Goal: Task Accomplishment & Management: Manage account settings

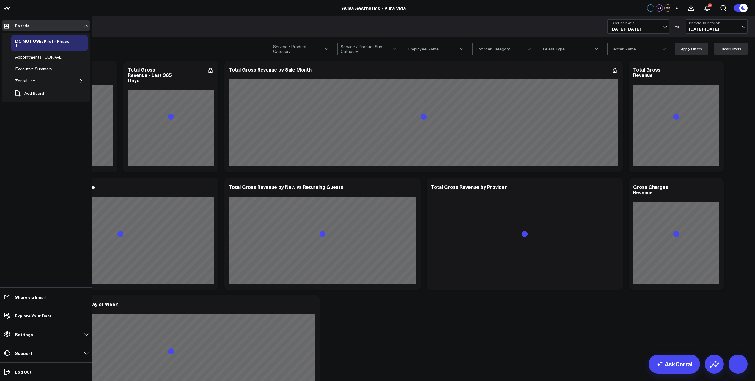
click at [82, 79] on icon "button" at bounding box center [81, 81] width 4 height 4
click at [42, 101] on div "Appointments" at bounding box center [32, 104] width 29 height 7
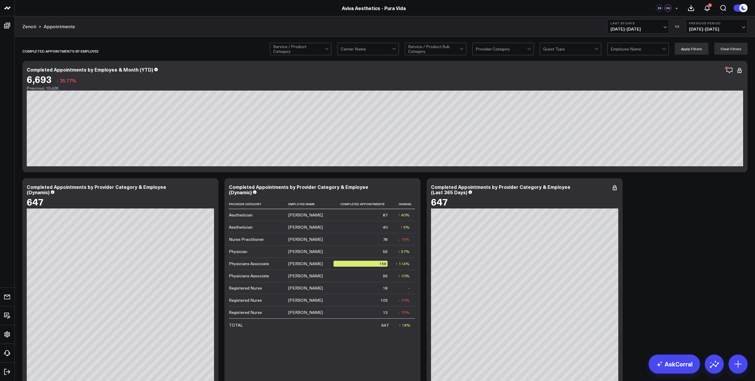
click at [666, 27] on span "[DATE] - [DATE]" at bounding box center [638, 29] width 55 height 5
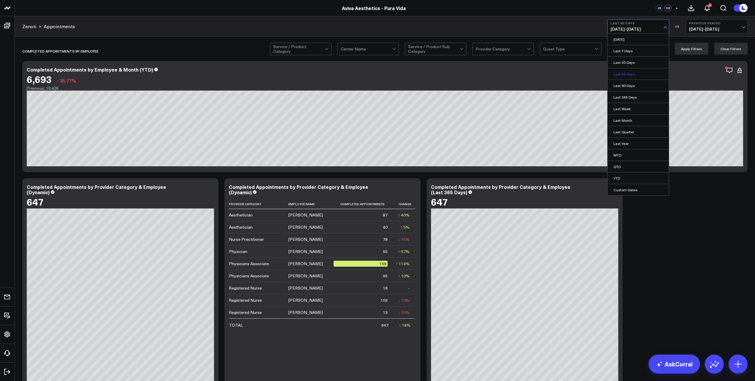
click at [644, 75] on link "Last 60 Days" at bounding box center [638, 73] width 61 height 11
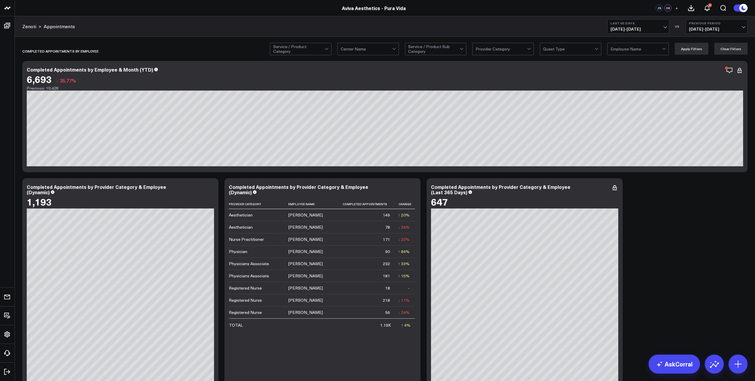
click at [664, 29] on span "[DATE] - [DATE]" at bounding box center [638, 29] width 55 height 5
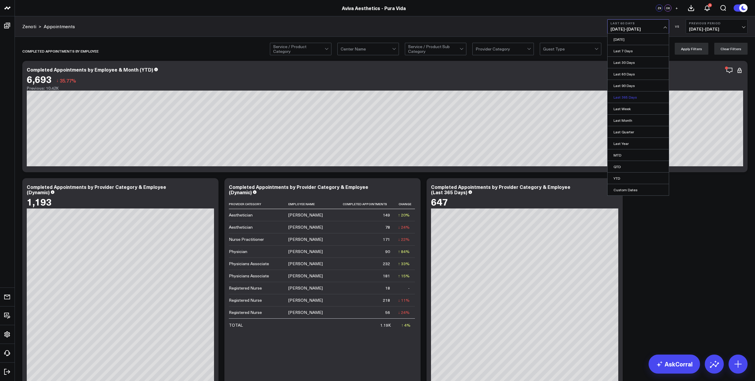
click at [634, 98] on link "Last 365 Days" at bounding box center [638, 97] width 61 height 11
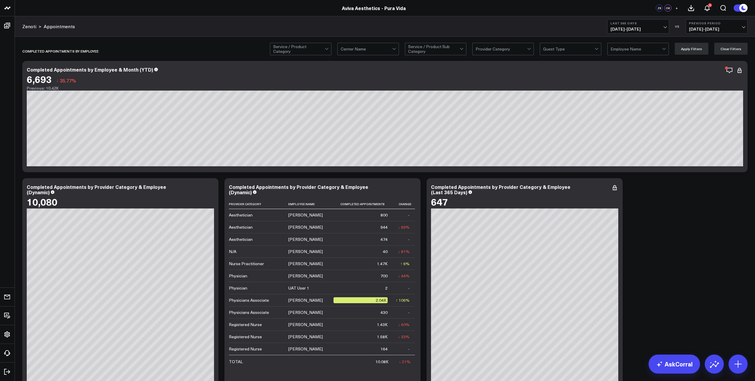
click at [664, 27] on span "[DATE] - [DATE]" at bounding box center [638, 29] width 55 height 5
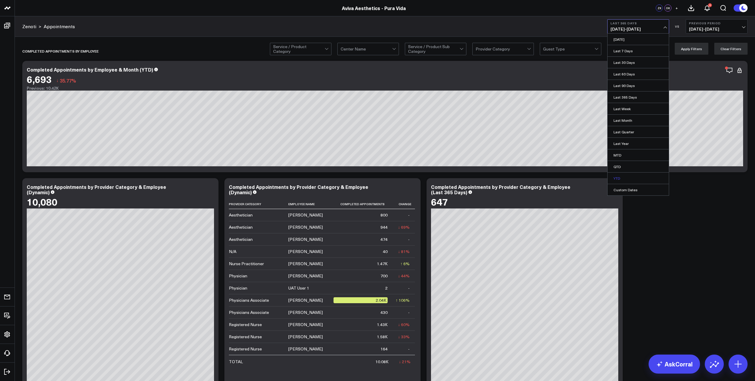
click at [619, 177] on link "YTD" at bounding box center [638, 178] width 61 height 11
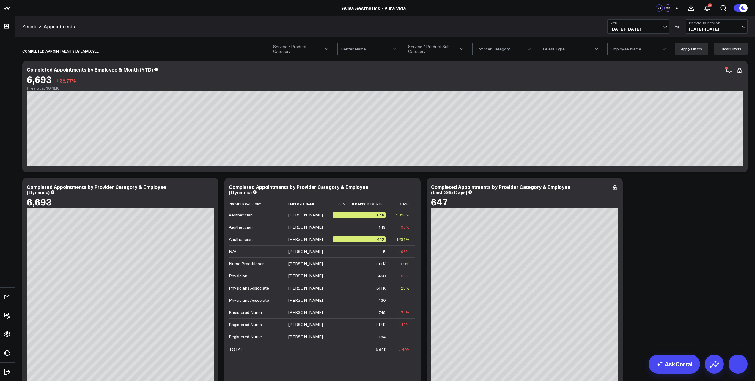
click at [664, 27] on span "[DATE] - [DATE]" at bounding box center [638, 29] width 55 height 5
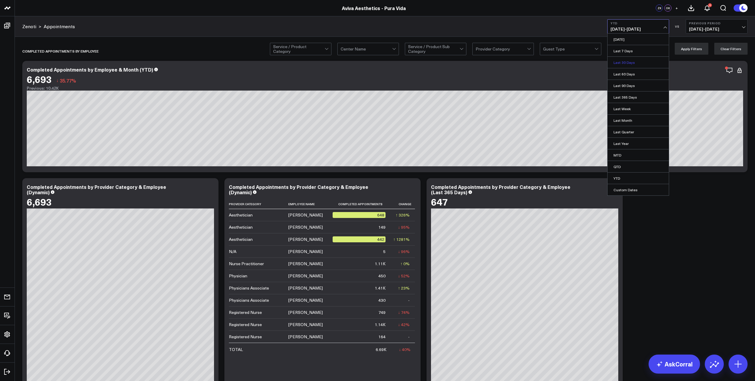
click at [643, 66] on link "Last 30 Days" at bounding box center [638, 62] width 61 height 11
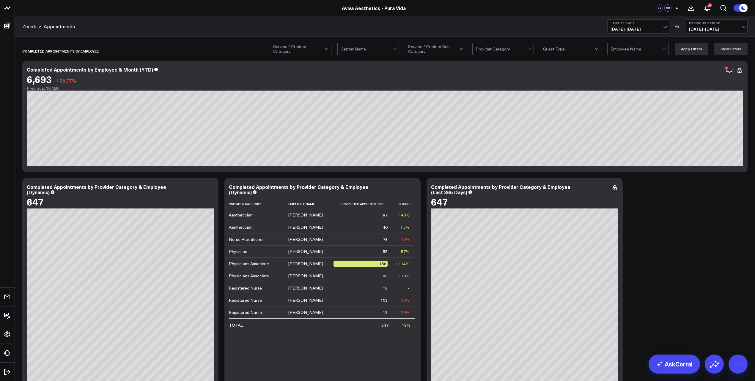
click at [666, 28] on span "[DATE] - [DATE]" at bounding box center [638, 29] width 55 height 5
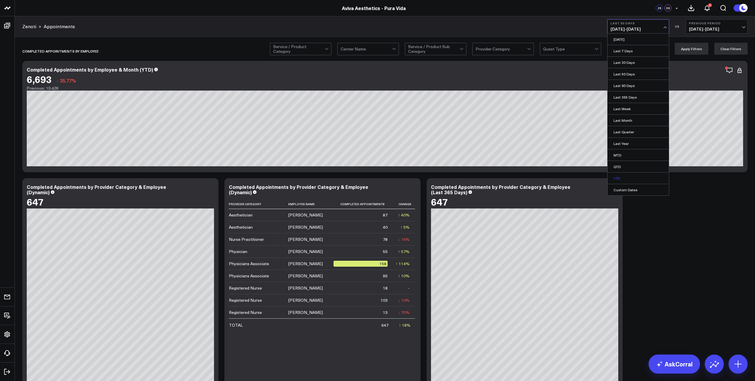
click at [624, 180] on link "YTD" at bounding box center [638, 178] width 61 height 11
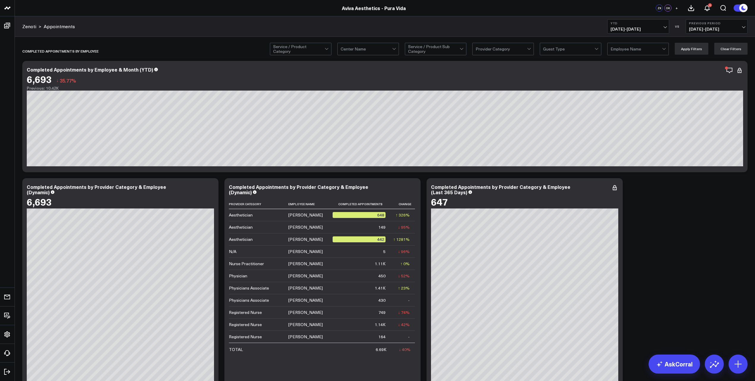
click at [744, 24] on b "Previous Period" at bounding box center [716, 23] width 55 height 4
click at [717, 63] on link "YoY" at bounding box center [716, 62] width 61 height 11
click at [665, 24] on b "YTD" at bounding box center [638, 23] width 55 height 4
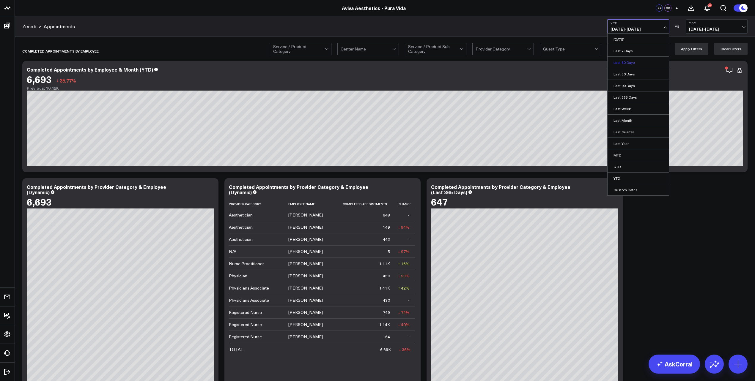
click at [640, 66] on link "Last 30 Days" at bounding box center [638, 62] width 61 height 11
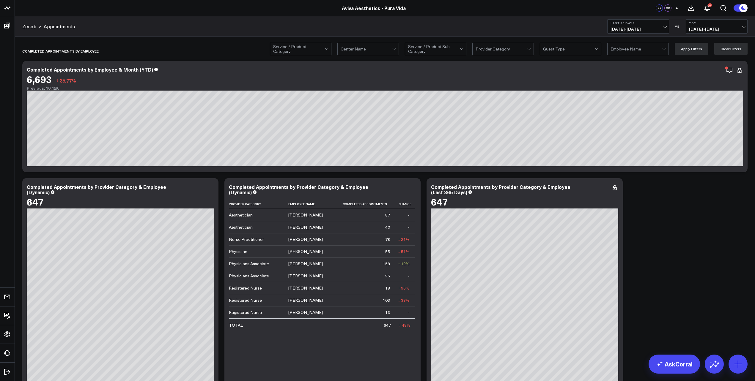
click at [743, 25] on b "YoY" at bounding box center [716, 23] width 55 height 4
click at [729, 40] on link "Previous Period" at bounding box center [716, 39] width 61 height 11
click at [739, 71] on icon at bounding box center [739, 70] width 7 height 7
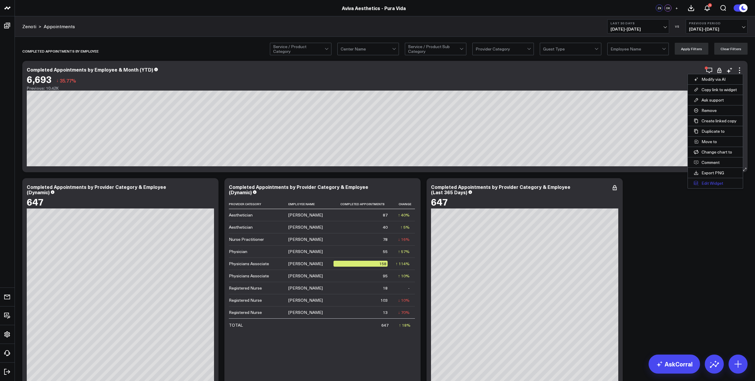
click at [713, 184] on button "Edit Widget" at bounding box center [715, 183] width 55 height 10
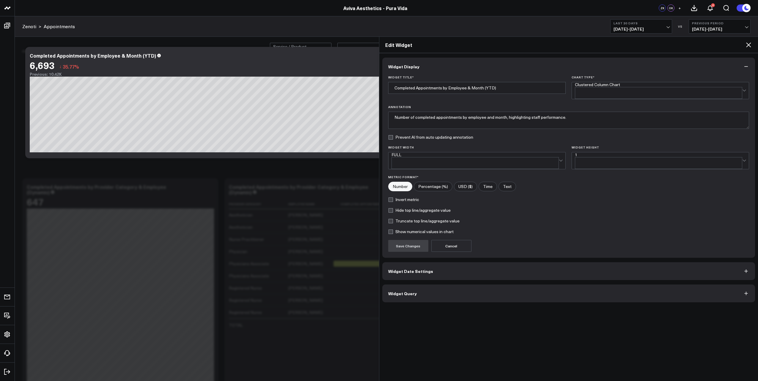
click at [560, 263] on button "Widget Date Settings" at bounding box center [568, 272] width 373 height 18
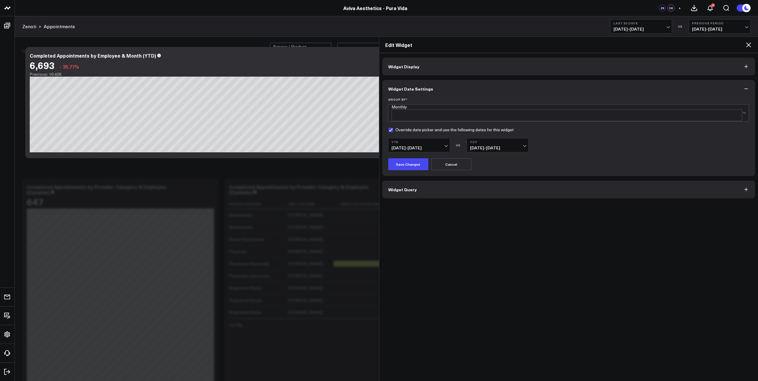
click at [747, 45] on icon at bounding box center [748, 44] width 7 height 7
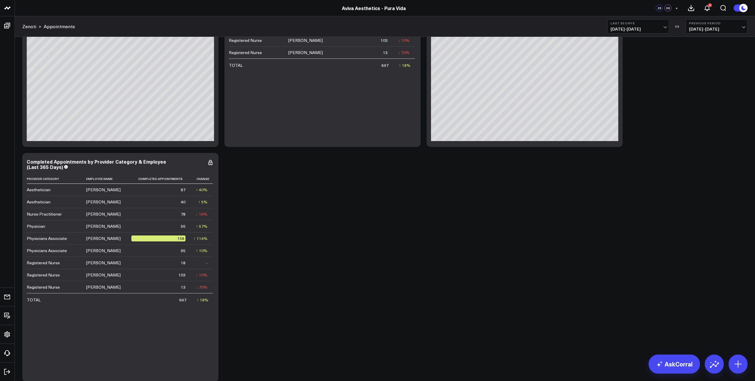
scroll to position [520, 0]
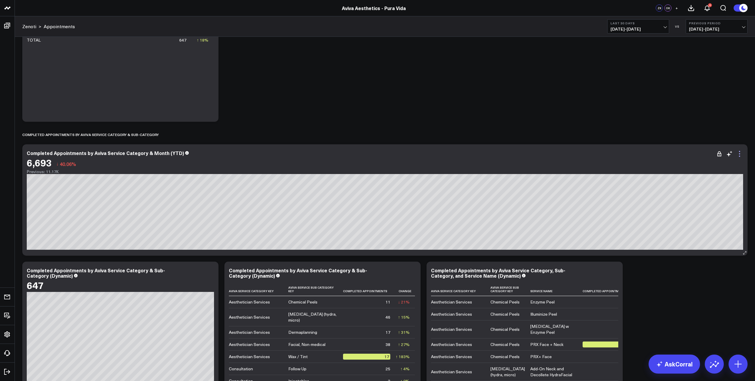
click at [739, 155] on icon at bounding box center [739, 153] width 7 height 7
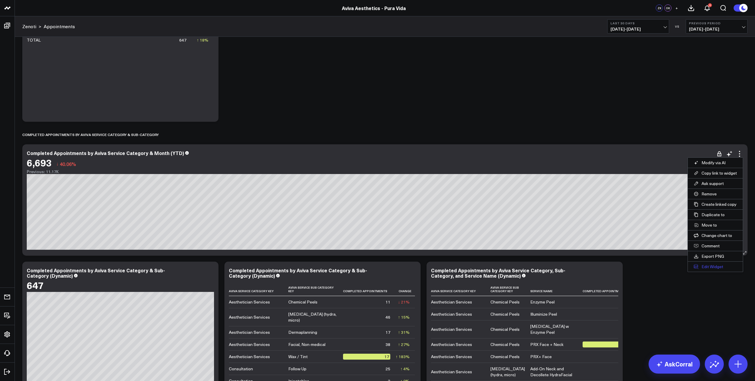
click at [713, 263] on button "Edit Widget" at bounding box center [715, 267] width 55 height 10
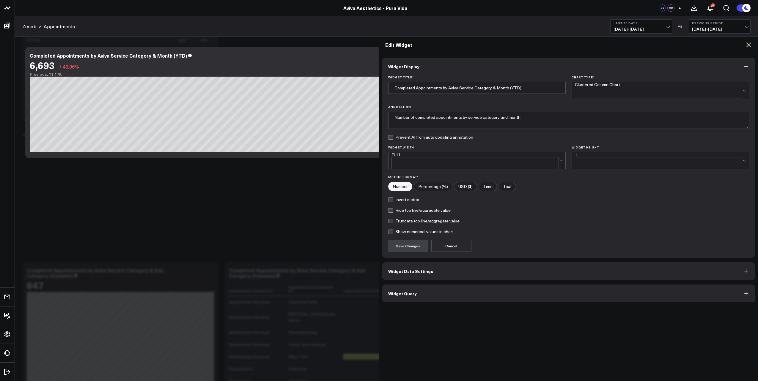
click at [465, 263] on button "Widget Date Settings" at bounding box center [568, 272] width 373 height 18
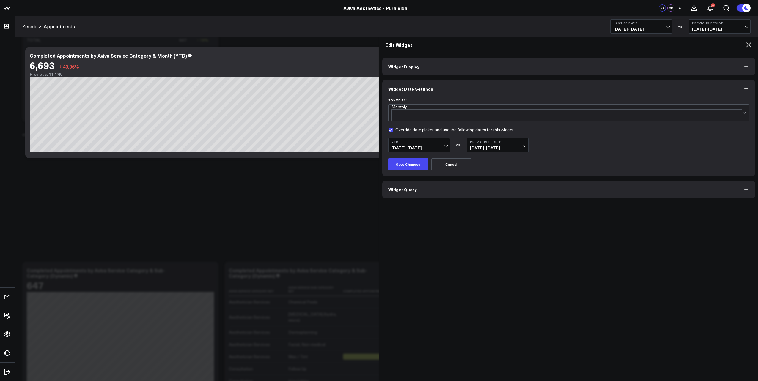
click at [523, 139] on button "Previous Period [DATE] - [DATE]" at bounding box center [498, 145] width 62 height 14
click at [512, 176] on link "YoY" at bounding box center [497, 181] width 61 height 11
click at [412, 159] on button "Save Changes" at bounding box center [408, 164] width 40 height 12
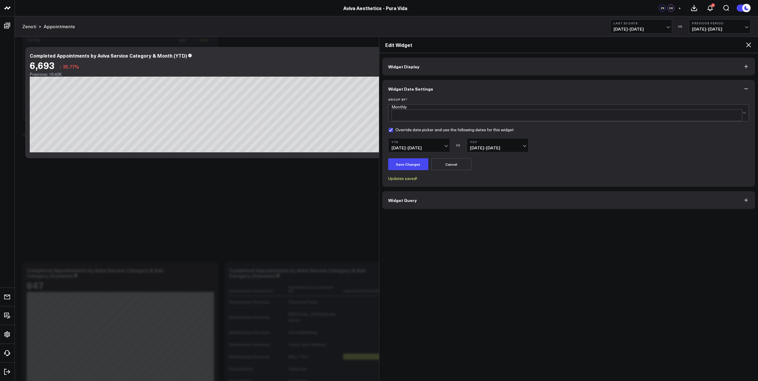
click at [749, 44] on icon at bounding box center [748, 45] width 5 height 5
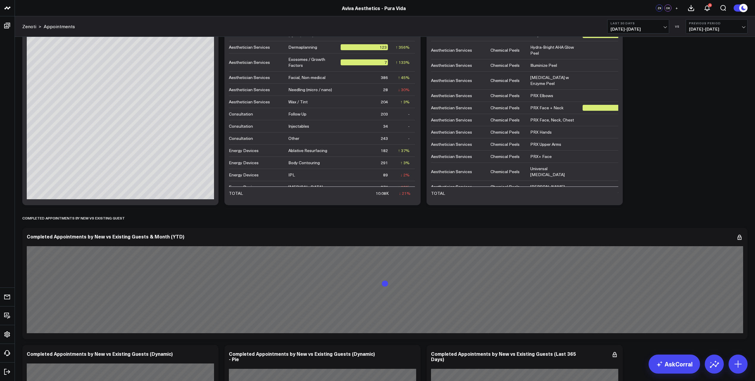
scroll to position [1115, 0]
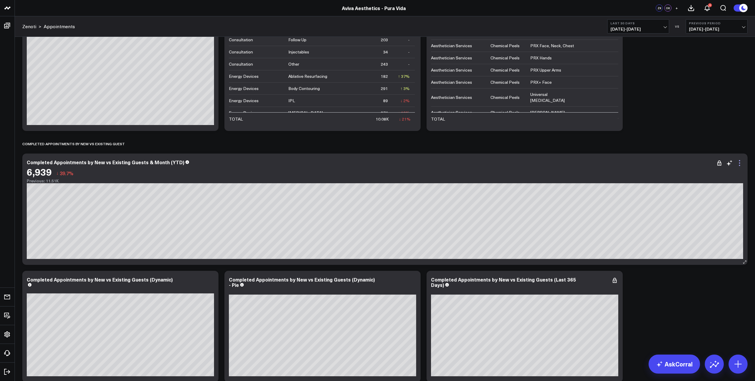
click at [741, 164] on icon at bounding box center [739, 163] width 7 height 7
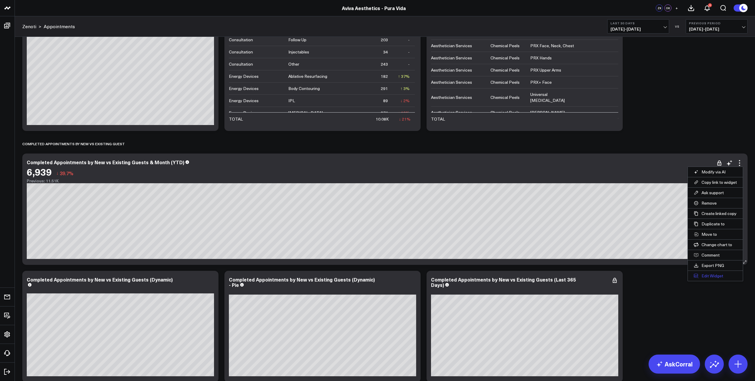
click at [711, 274] on button "Edit Widget" at bounding box center [715, 276] width 55 height 10
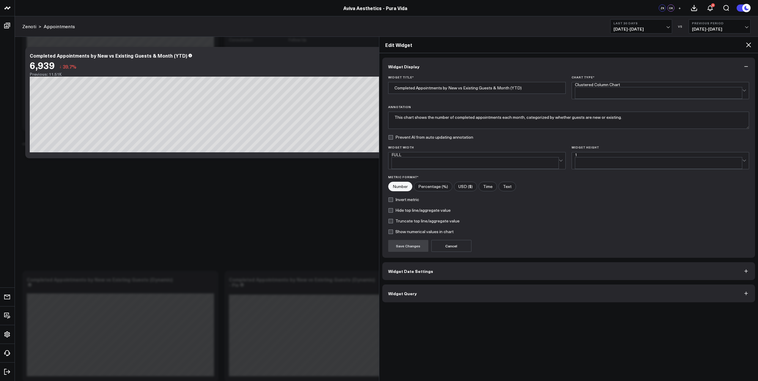
click at [456, 266] on button "Widget Date Settings" at bounding box center [568, 272] width 373 height 18
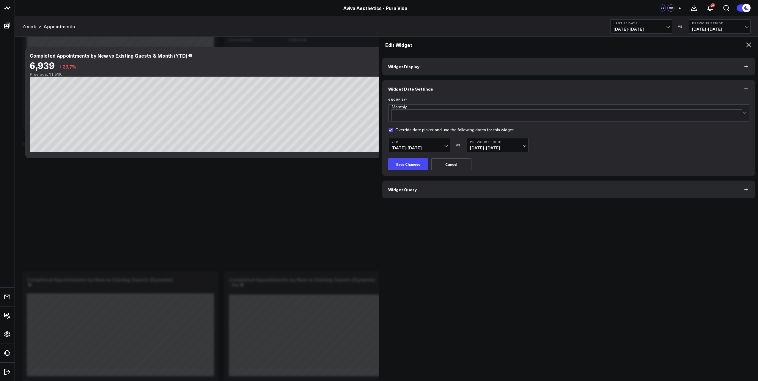
click at [521, 146] on span "[DATE] - [DATE]" at bounding box center [497, 148] width 55 height 5
click at [507, 178] on link "YoY" at bounding box center [497, 181] width 61 height 11
click at [409, 160] on button "Save Changes" at bounding box center [408, 164] width 40 height 12
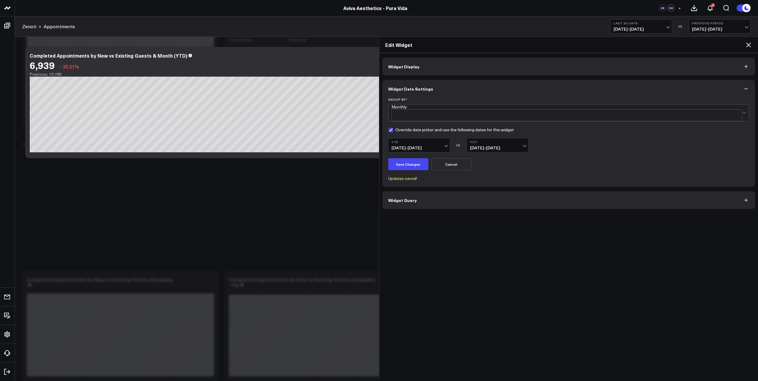
click at [750, 45] on icon at bounding box center [748, 44] width 7 height 7
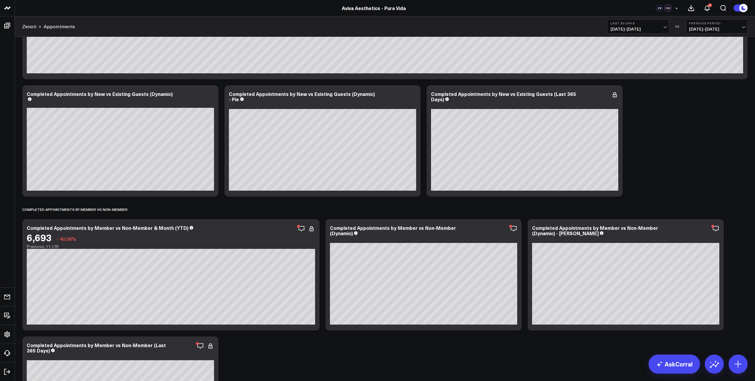
scroll to position [1449, 0]
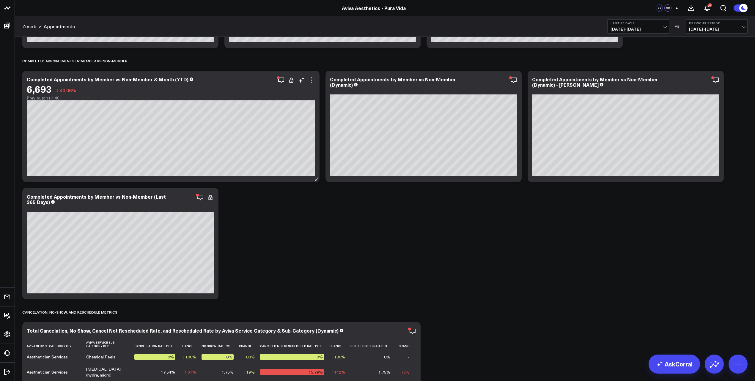
click at [312, 78] on icon at bounding box center [311, 80] width 7 height 7
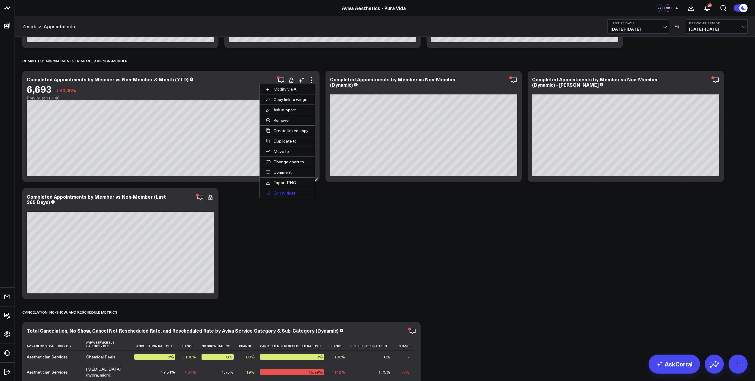
click at [297, 196] on button "Edit Widget" at bounding box center [287, 193] width 55 height 10
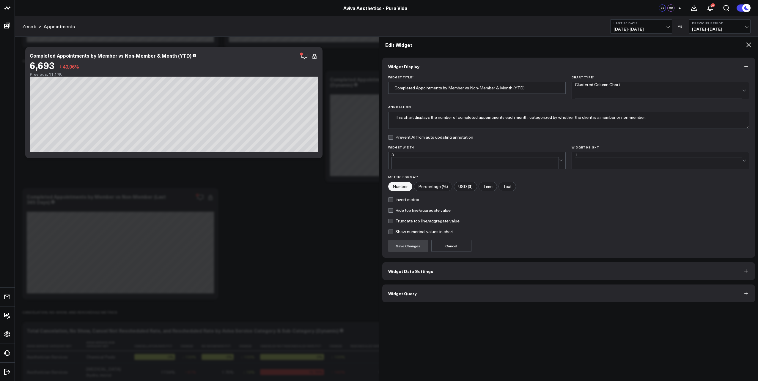
click at [444, 263] on button "Widget Date Settings" at bounding box center [568, 272] width 373 height 18
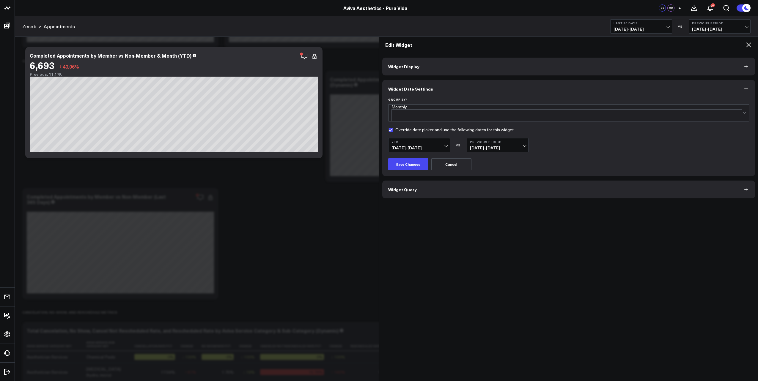
click at [524, 146] on span "[DATE] - [DATE]" at bounding box center [497, 148] width 55 height 5
click at [504, 178] on link "YoY" at bounding box center [497, 181] width 61 height 11
click at [413, 160] on button "Save Changes" at bounding box center [408, 164] width 40 height 12
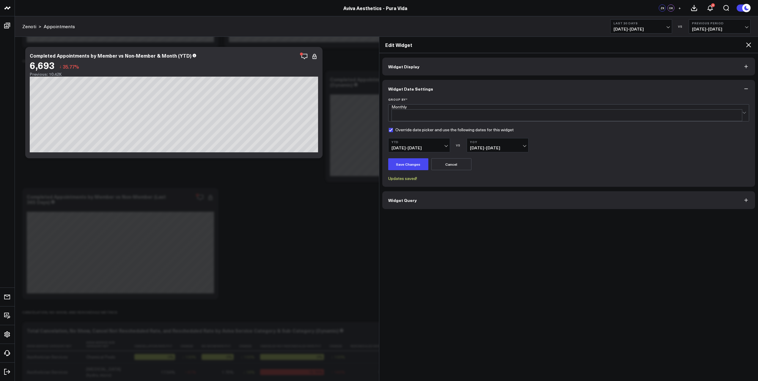
click at [745, 65] on icon "button" at bounding box center [746, 67] width 6 height 6
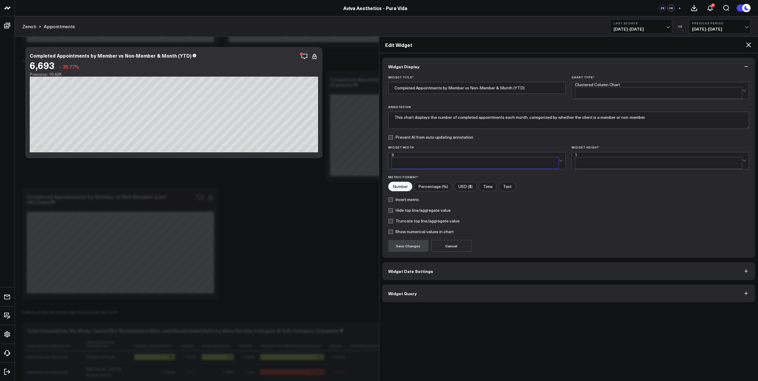
click at [561, 158] on div at bounding box center [560, 159] width 3 height 3
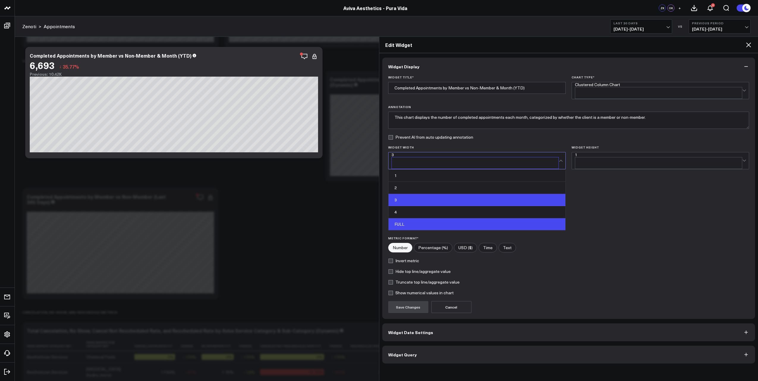
click at [517, 219] on div "FULL" at bounding box center [477, 225] width 177 height 12
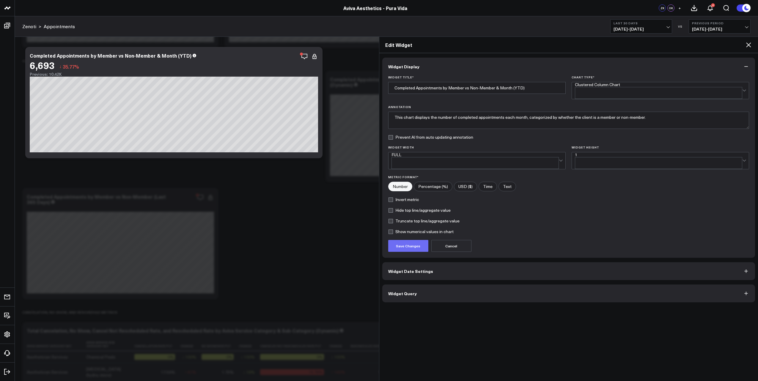
click at [415, 240] on button "Save Changes" at bounding box center [408, 246] width 40 height 12
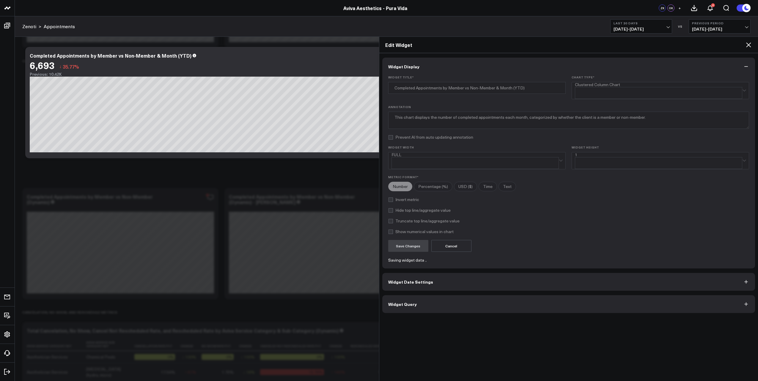
click at [748, 44] on icon at bounding box center [748, 45] width 5 height 5
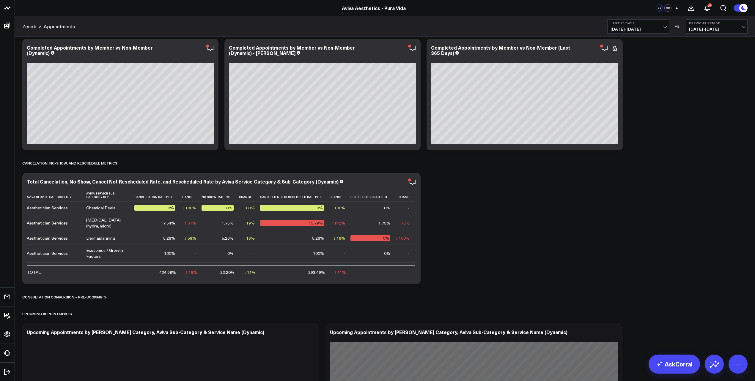
scroll to position [1635, 0]
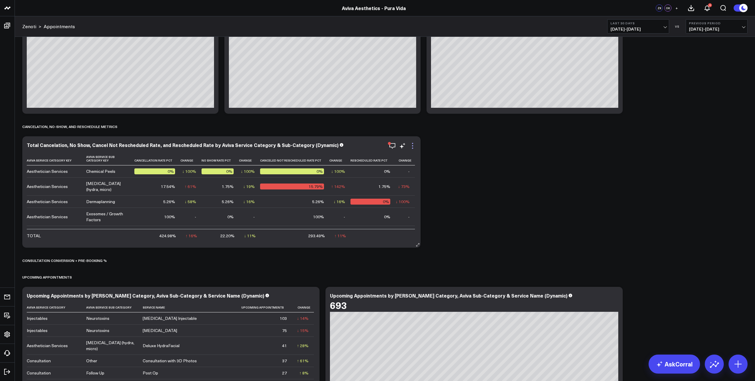
click at [412, 146] on icon at bounding box center [412, 145] width 1 height 1
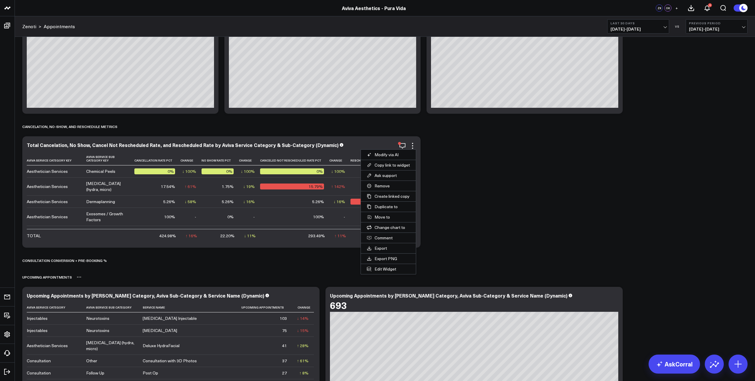
click at [398, 275] on div "Upcoming Appointments" at bounding box center [384, 278] width 725 height 14
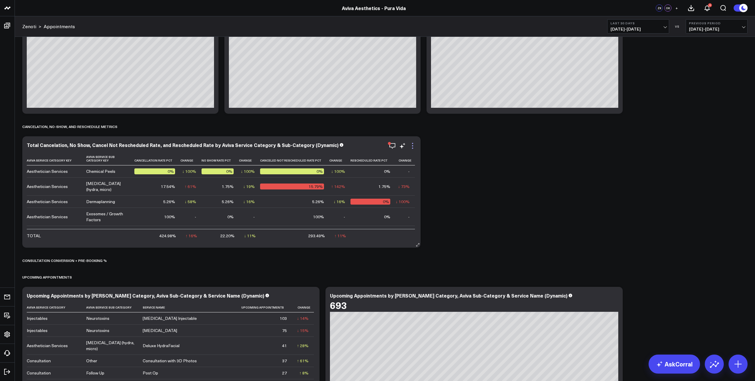
click at [412, 145] on icon at bounding box center [412, 145] width 7 height 7
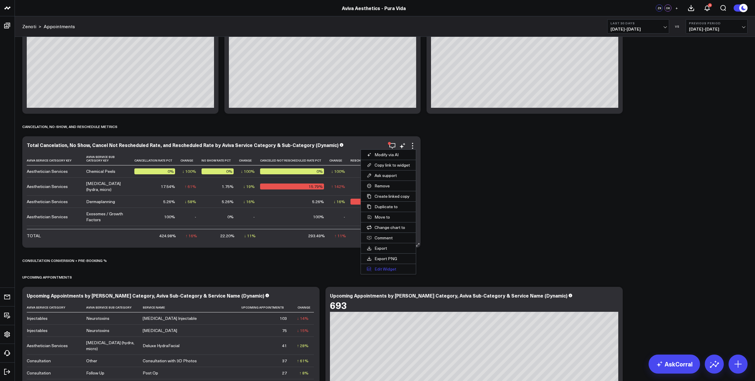
click at [385, 265] on button "Edit Widget" at bounding box center [388, 269] width 55 height 10
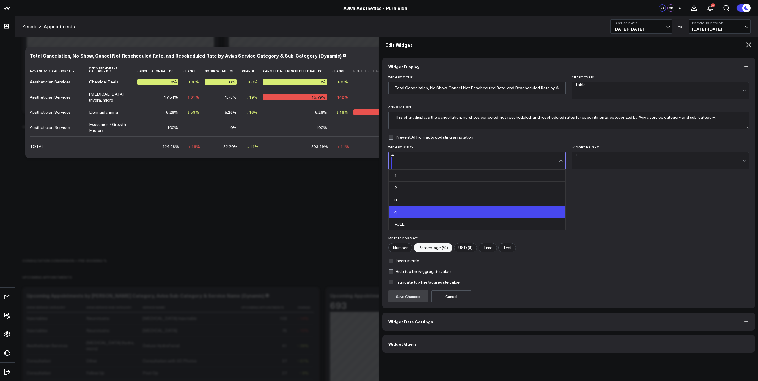
click at [418, 153] on div "4" at bounding box center [475, 155] width 167 height 5
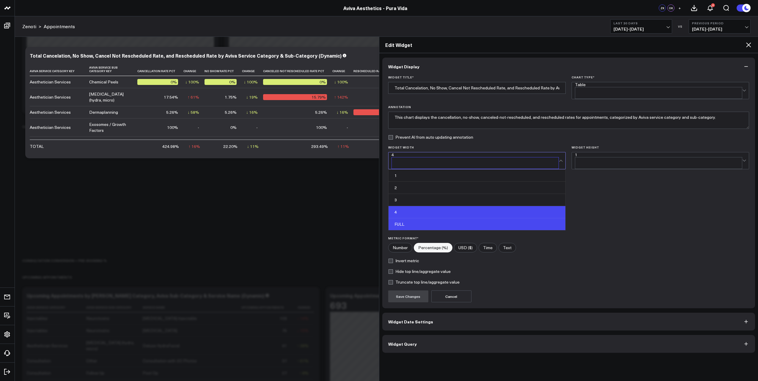
click at [416, 219] on div "FULL" at bounding box center [477, 225] width 177 height 12
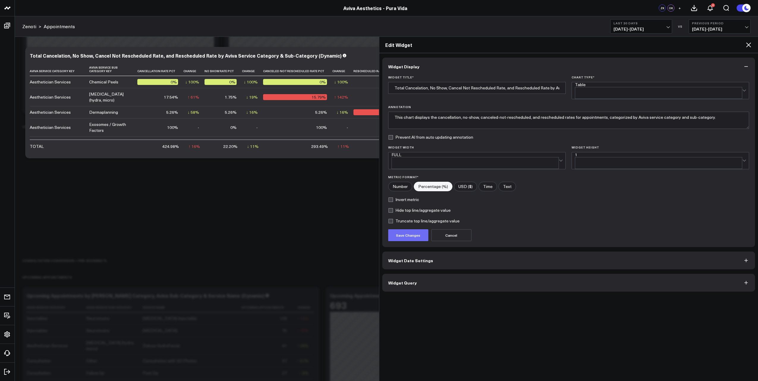
click at [413, 230] on button "Save Changes" at bounding box center [408, 236] width 40 height 12
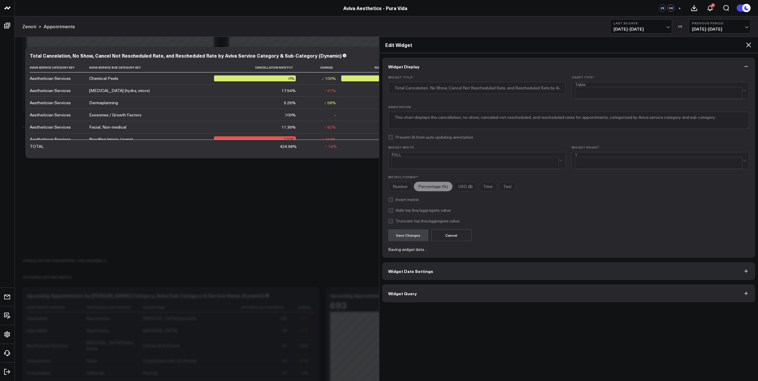
click at [749, 45] on icon at bounding box center [748, 44] width 7 height 7
